Goal: Transaction & Acquisition: Book appointment/travel/reservation

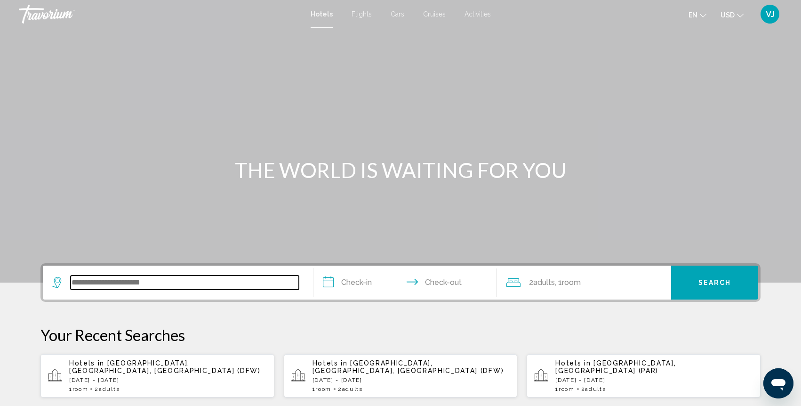
click at [174, 284] on input "Search widget" at bounding box center [185, 282] width 228 height 14
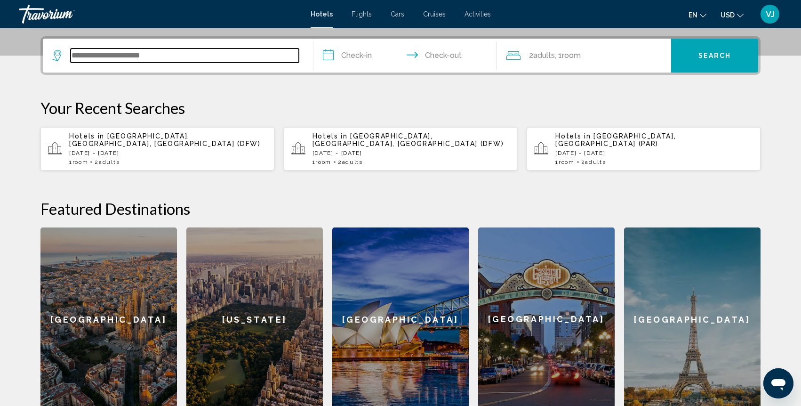
scroll to position [232, 0]
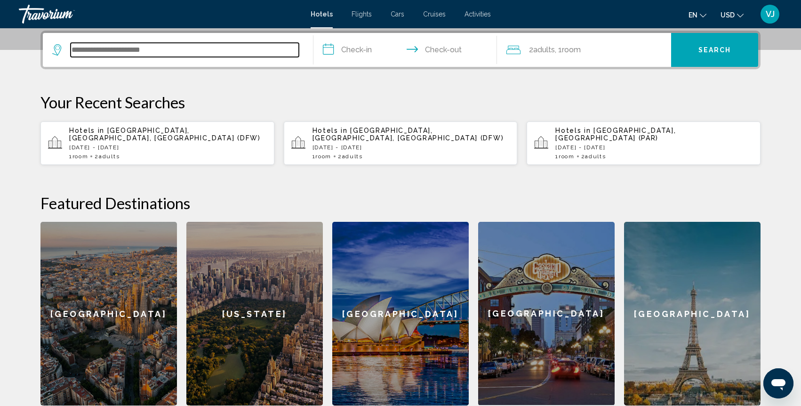
click at [214, 53] on input "Search widget" at bounding box center [185, 50] width 228 height 14
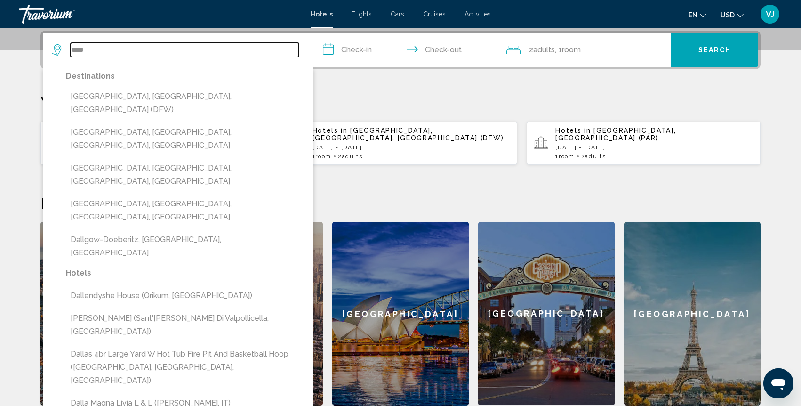
scroll to position [226, 0]
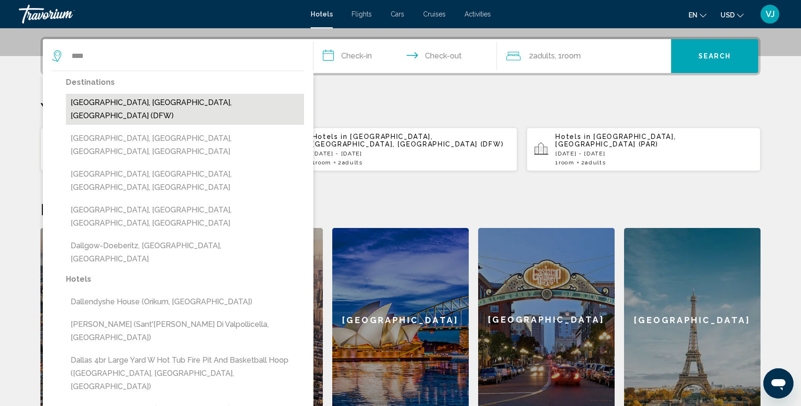
click at [114, 102] on button "[GEOGRAPHIC_DATA], [GEOGRAPHIC_DATA], [GEOGRAPHIC_DATA] (DFW)" at bounding box center [185, 109] width 238 height 31
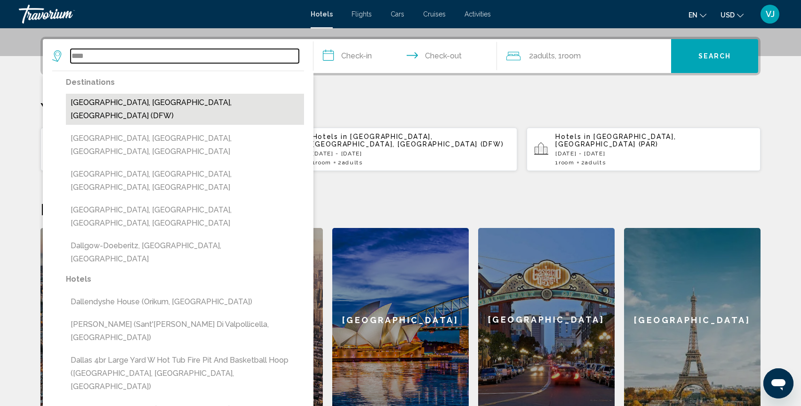
type input "**********"
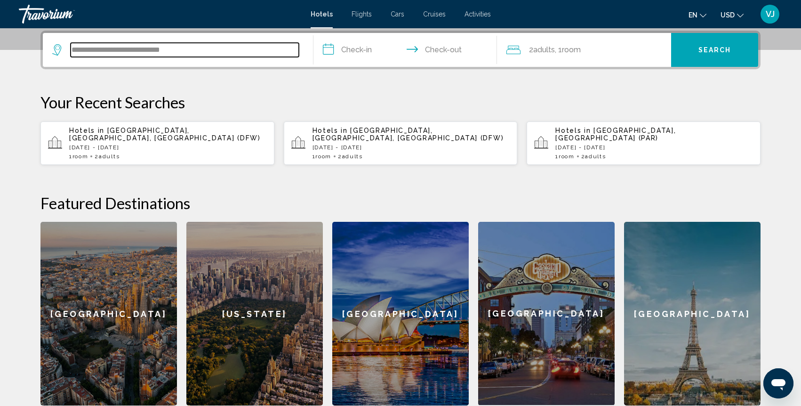
scroll to position [234, 0]
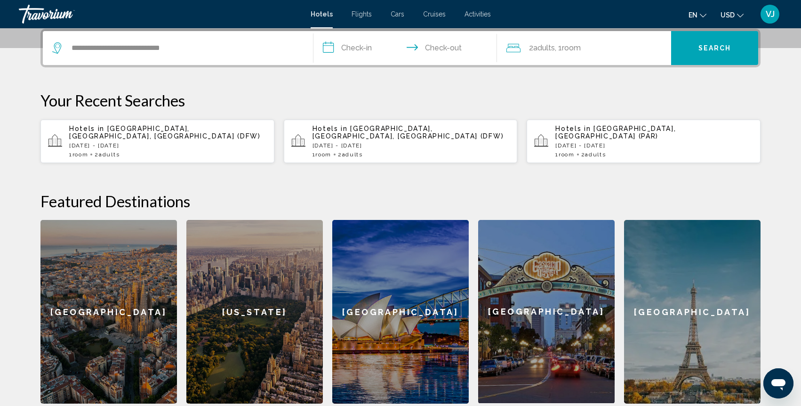
click at [371, 50] on input "**********" at bounding box center [406, 49] width 187 height 37
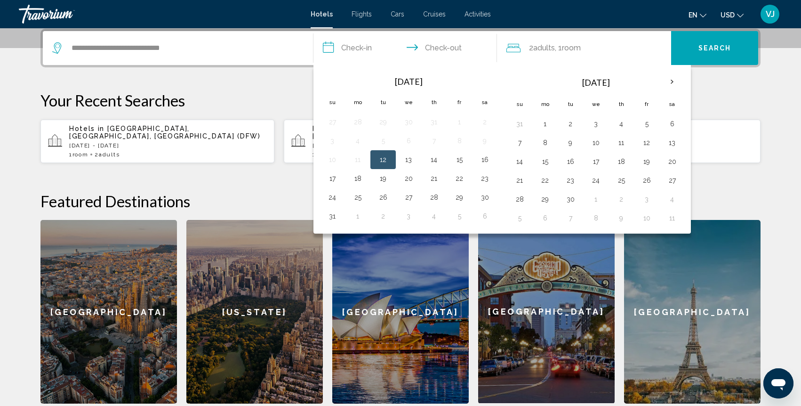
scroll to position [232, 0]
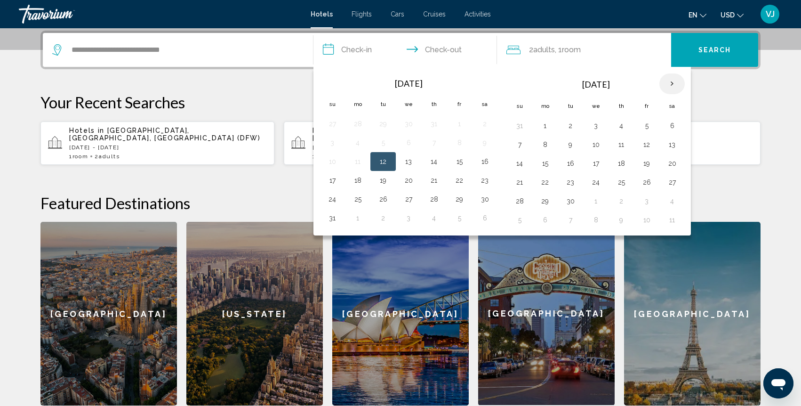
click at [669, 82] on th "Next month" at bounding box center [671, 83] width 25 height 21
click at [597, 166] on button "15" at bounding box center [595, 163] width 15 height 13
click at [437, 48] on input "**********" at bounding box center [406, 51] width 187 height 37
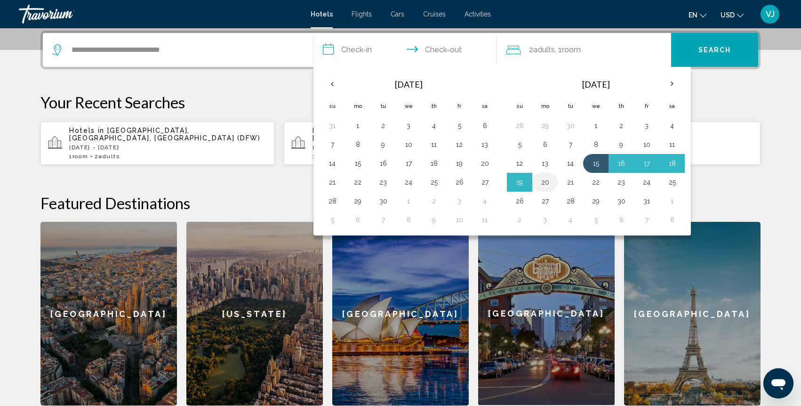
click at [546, 181] on button "20" at bounding box center [544, 182] width 15 height 13
type input "**********"
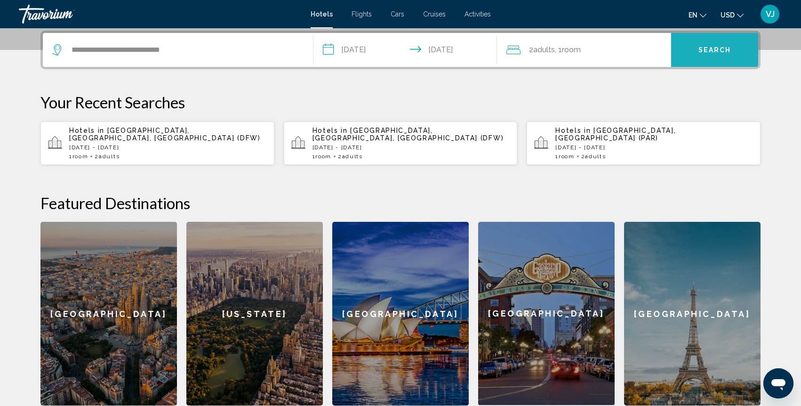
click at [712, 55] on button "Search" at bounding box center [714, 50] width 87 height 34
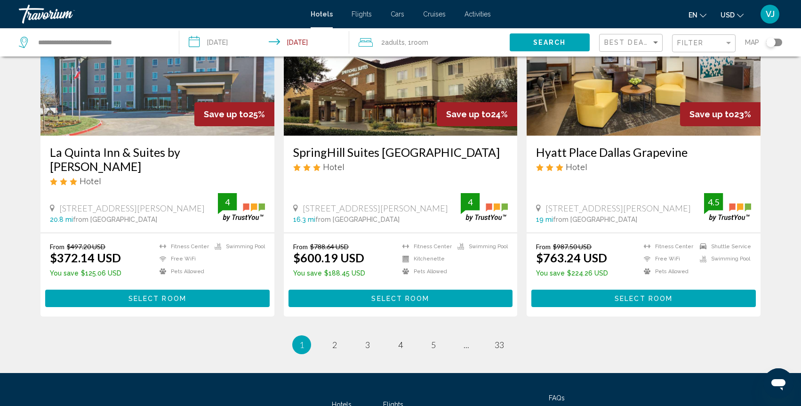
scroll to position [1156, 0]
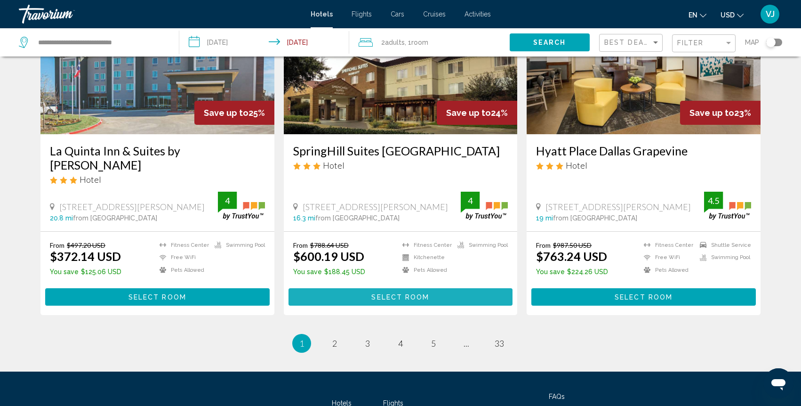
click at [404, 296] on span "Select Room" at bounding box center [400, 297] width 58 height 8
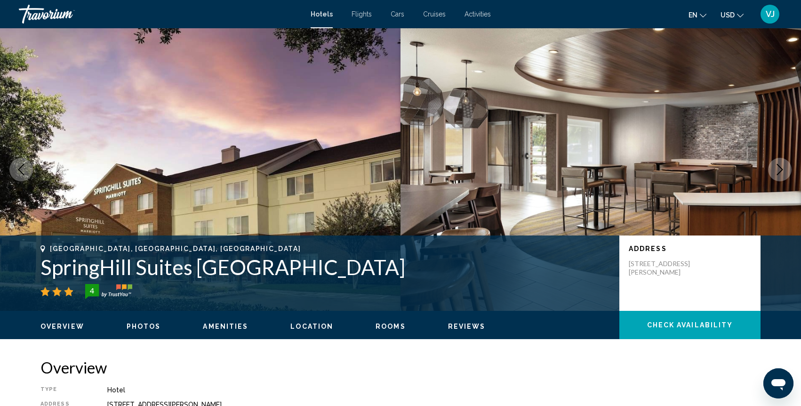
click at [389, 327] on span "Rooms" at bounding box center [390, 326] width 30 height 8
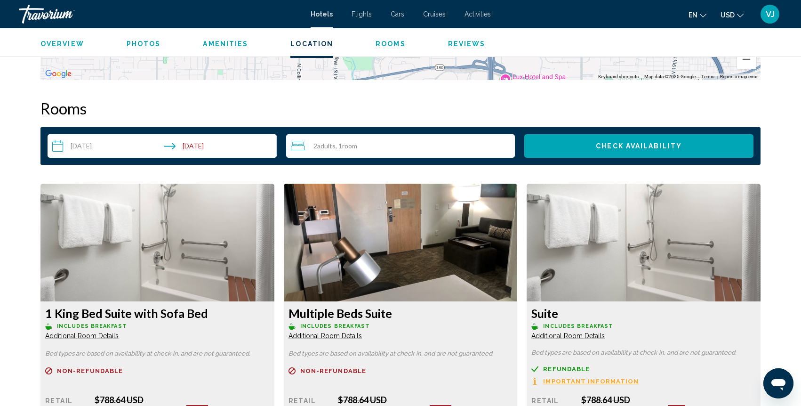
scroll to position [1138, 0]
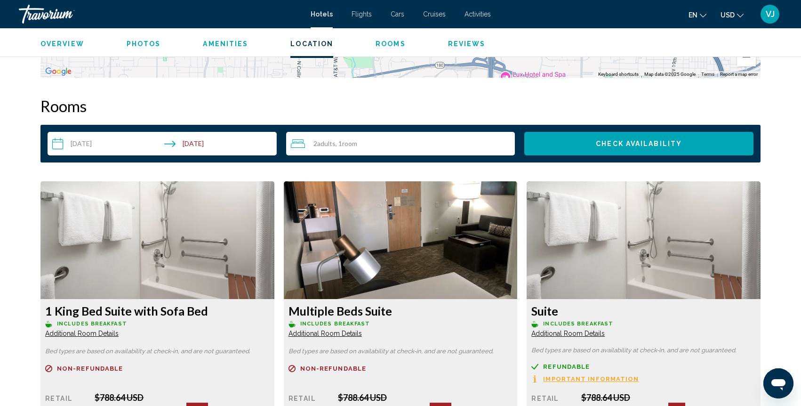
click at [119, 329] on span "Additional Room Details" at bounding box center [81, 333] width 73 height 8
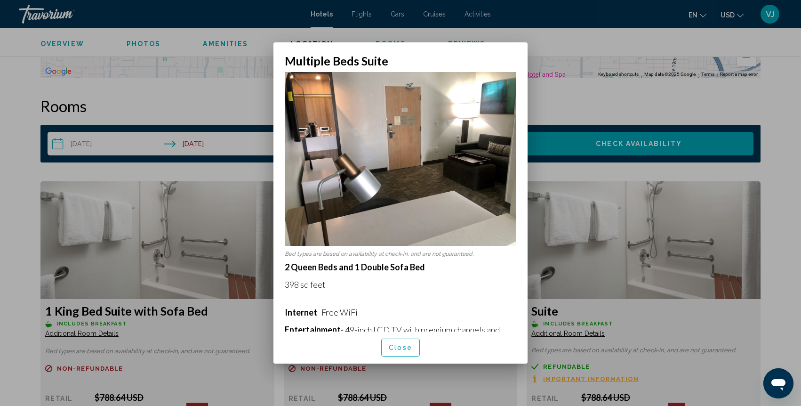
scroll to position [0, 0]
click at [403, 351] on span "Close" at bounding box center [401, 348] width 24 height 8
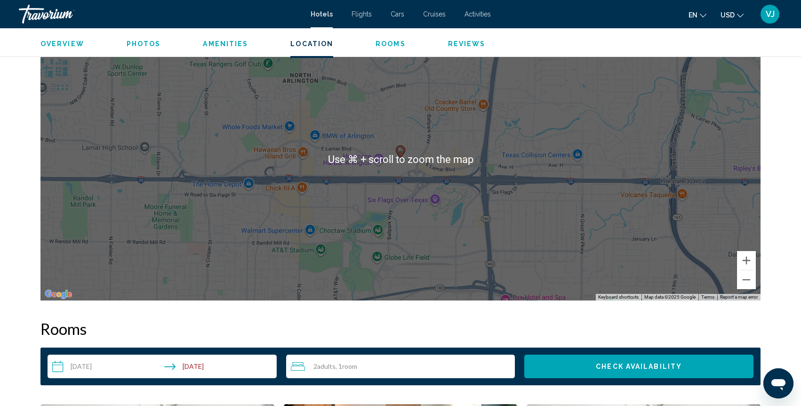
scroll to position [914, 0]
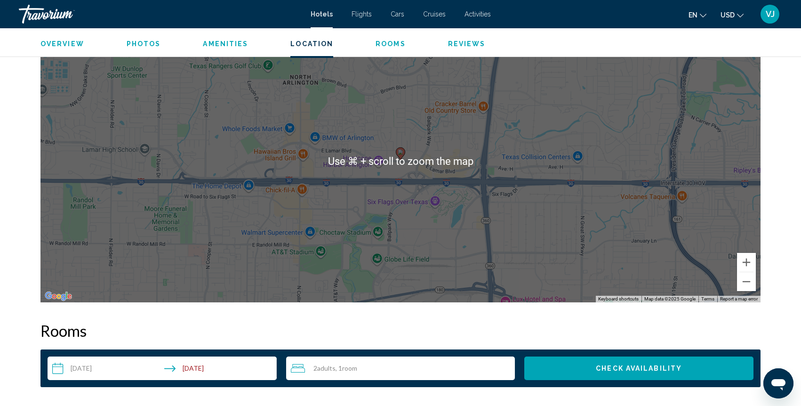
click at [457, 268] on div "To activate drag with keyboard, press Alt + Enter. Once in keyboard drag state,…" at bounding box center [400, 161] width 720 height 282
click at [394, 241] on div "To activate drag with keyboard, press Alt + Enter. Once in keyboard drag state,…" at bounding box center [400, 161] width 720 height 282
click at [393, 242] on div "To activate drag with keyboard, press Alt + Enter. Once in keyboard drag state,…" at bounding box center [400, 161] width 720 height 282
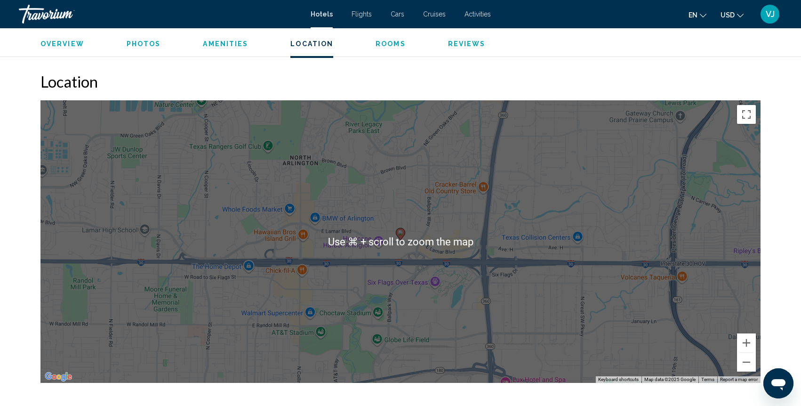
scroll to position [831, 0]
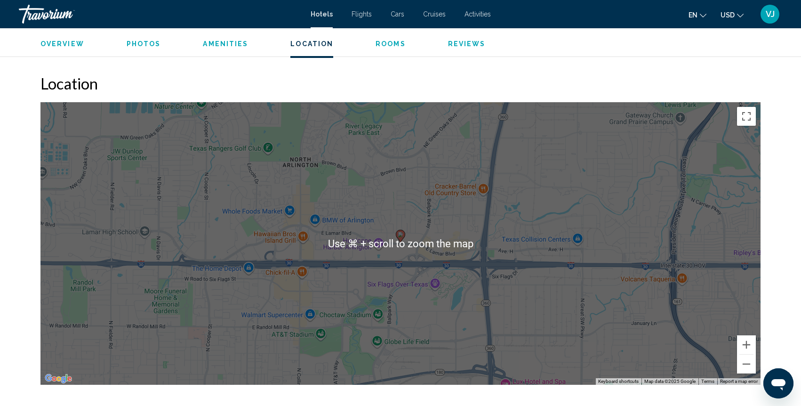
click at [414, 248] on div "To activate drag with keyboard, press Alt + Enter. Once in keyboard drag state,…" at bounding box center [400, 243] width 720 height 282
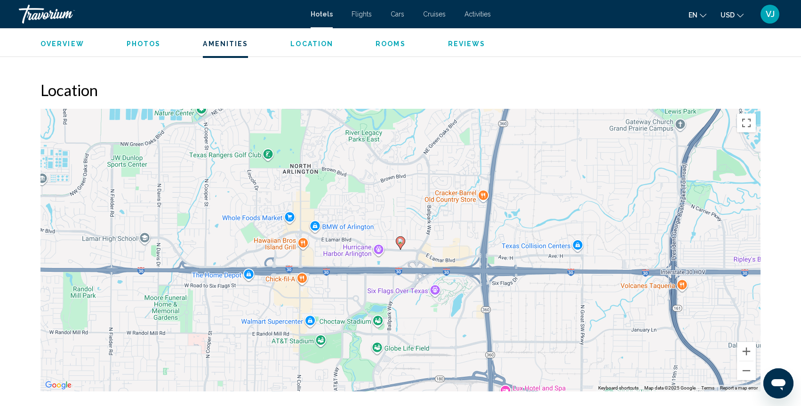
click at [401, 172] on div "To activate drag with keyboard, press Alt + Enter. Once in keyboard drag state,…" at bounding box center [400, 250] width 720 height 282
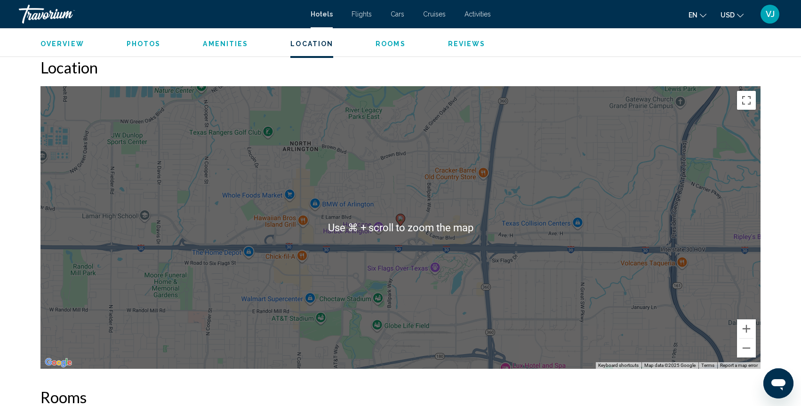
scroll to position [849, 0]
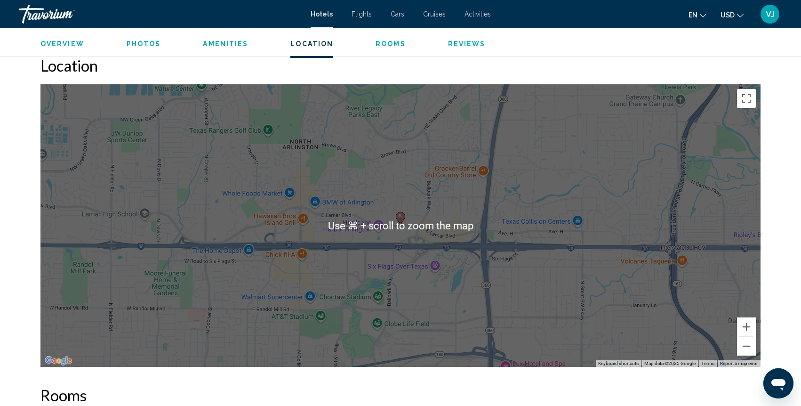
click at [401, 172] on div "To activate drag with keyboard, press Alt + Enter. Once in keyboard drag state,…" at bounding box center [400, 225] width 720 height 282
click at [477, 253] on div "To activate drag with keyboard, press Alt + Enter. Once in keyboard drag state,…" at bounding box center [400, 225] width 720 height 282
click at [313, 173] on div "To activate drag with keyboard, press Alt + Enter. Once in keyboard drag state,…" at bounding box center [400, 225] width 720 height 282
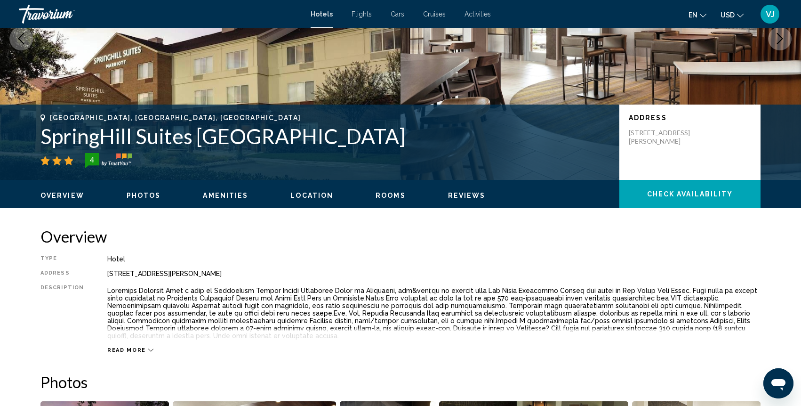
scroll to position [127, 0]
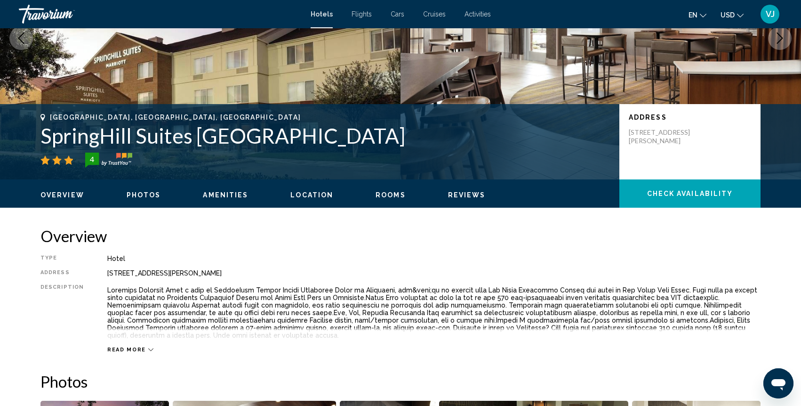
drag, startPoint x: 686, startPoint y: 141, endPoint x: 625, endPoint y: 139, distance: 60.3
click at [625, 139] on div "Address [STREET_ADDRESS][PERSON_NAME]" at bounding box center [689, 141] width 141 height 75
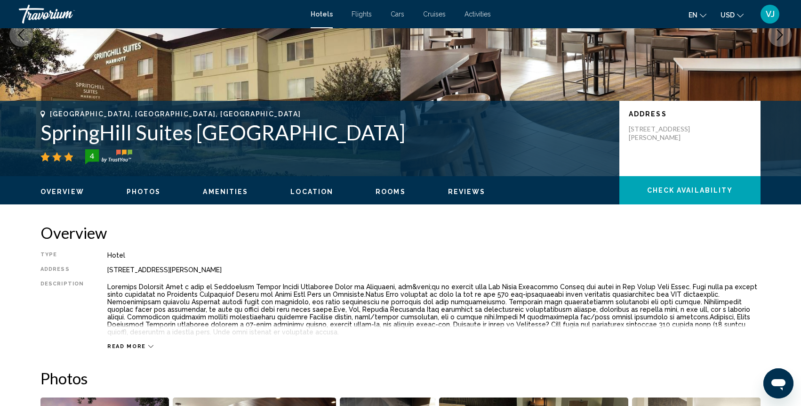
click at [687, 141] on p "[STREET_ADDRESS][PERSON_NAME]" at bounding box center [666, 133] width 75 height 17
drag, startPoint x: 685, startPoint y: 137, endPoint x: 625, endPoint y: 129, distance: 60.8
click at [625, 129] on div "Address [STREET_ADDRESS][PERSON_NAME]" at bounding box center [689, 138] width 141 height 75
copy p "[STREET_ADDRESS][PERSON_NAME]"
